Goal: Task Accomplishment & Management: Complete application form

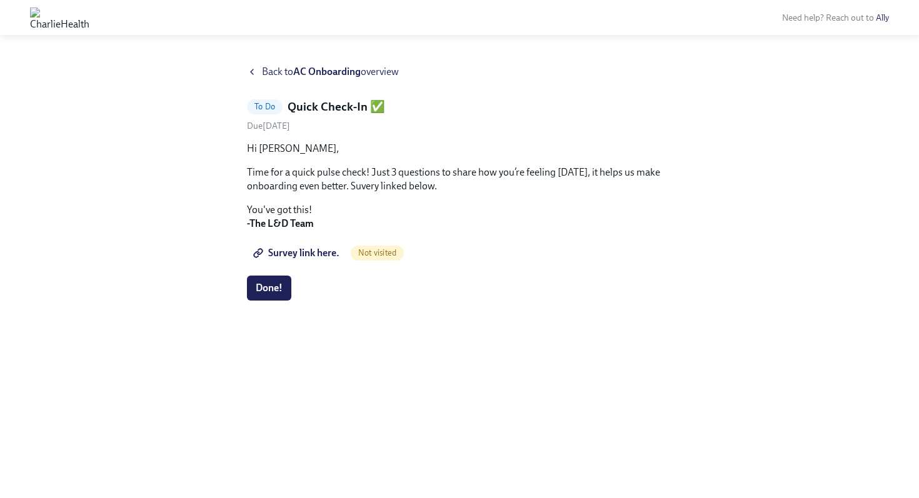
click at [288, 255] on span "Survey link here." at bounding box center [298, 253] width 84 height 13
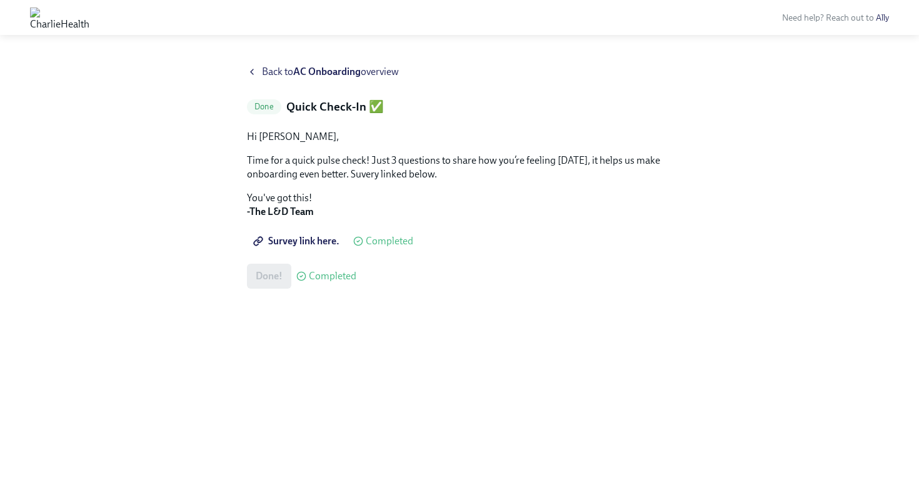
click at [414, 222] on div "Hi Lauren, Time for a quick pulse check! Just 3 questions to share how you’re f…" at bounding box center [459, 209] width 425 height 159
click at [251, 283] on div "Done! Completed" at bounding box center [301, 276] width 109 height 25
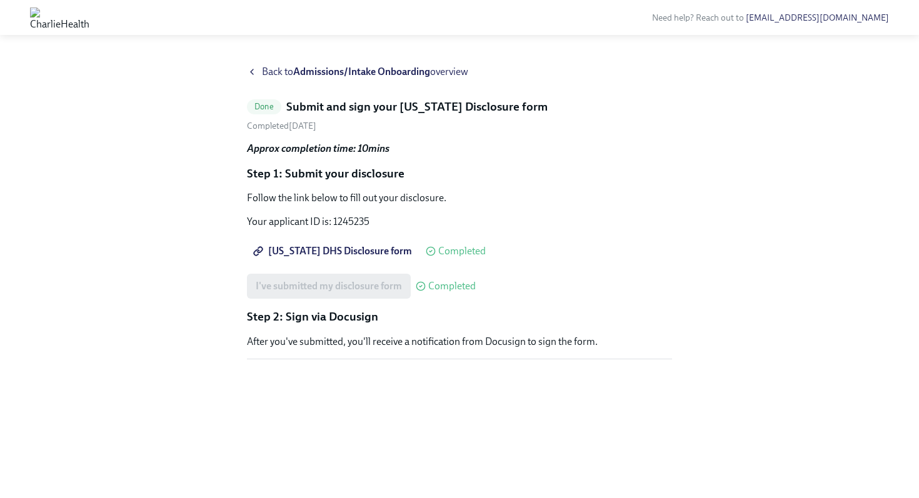
click at [308, 74] on strong "Admissions/Intake Onboarding" at bounding box center [361, 72] width 137 height 12
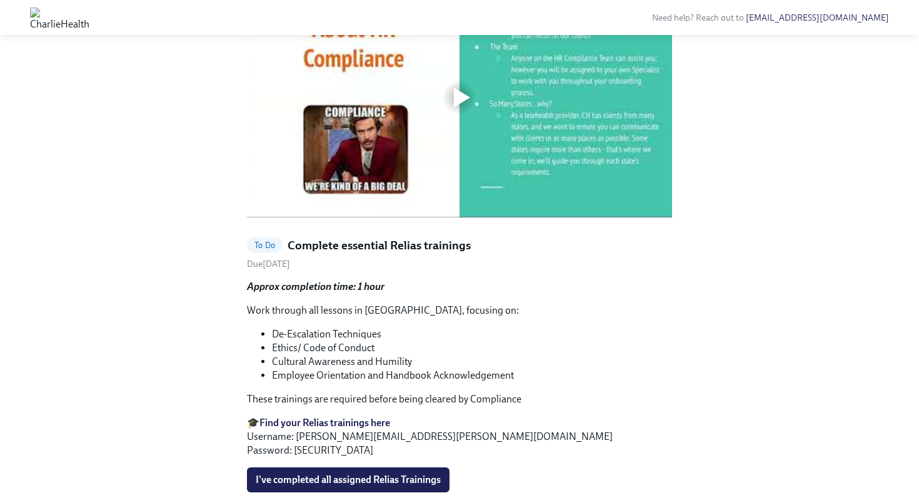
scroll to position [579, 0]
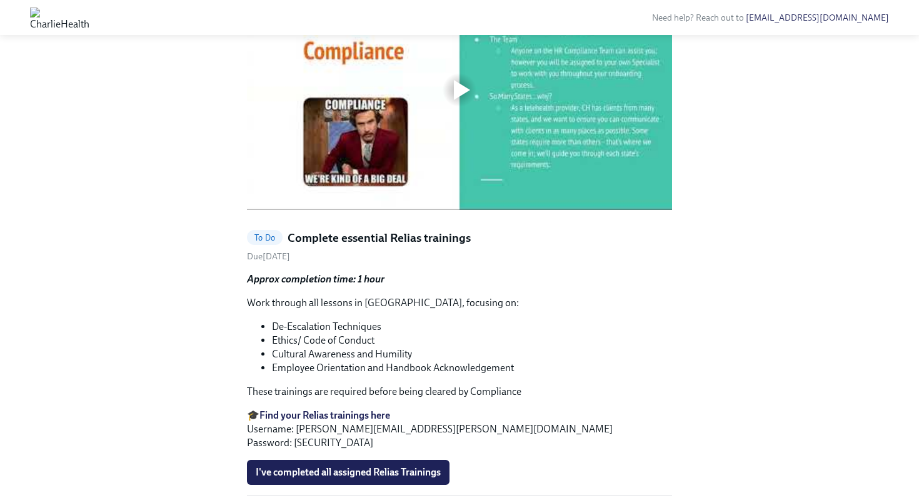
click at [455, 100] on div at bounding box center [462, 90] width 16 height 20
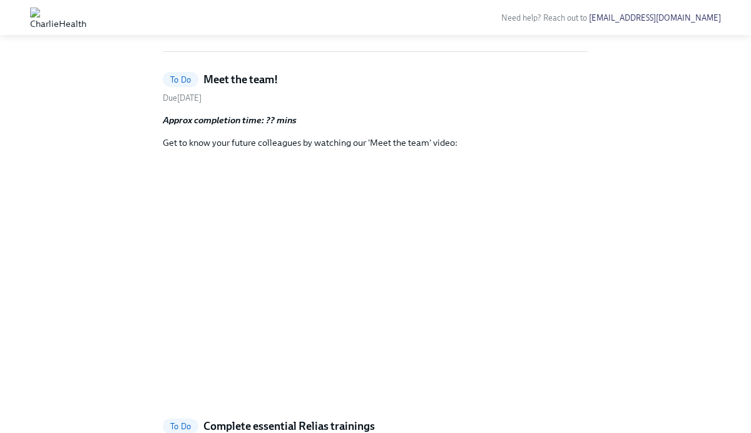
scroll to position [594, 0]
